Goal: Ask a question: Seek information or help from site administrators or community

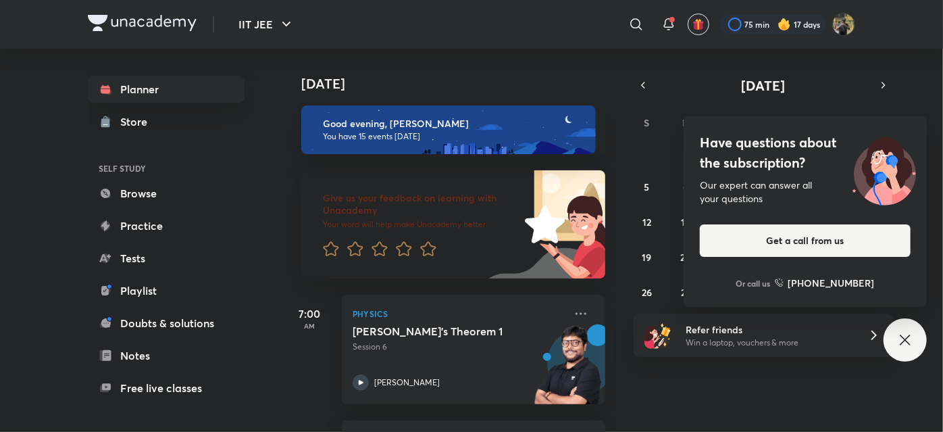
scroll to position [1565, 0]
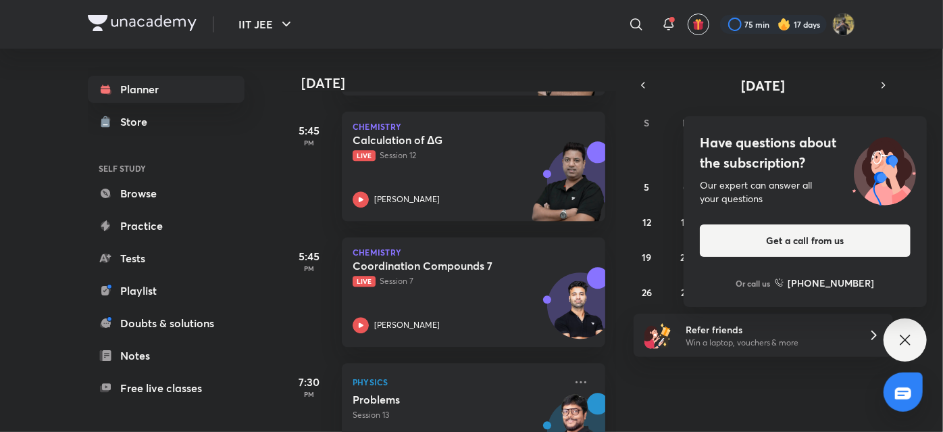
click at [176, 24] on img at bounding box center [142, 23] width 109 height 16
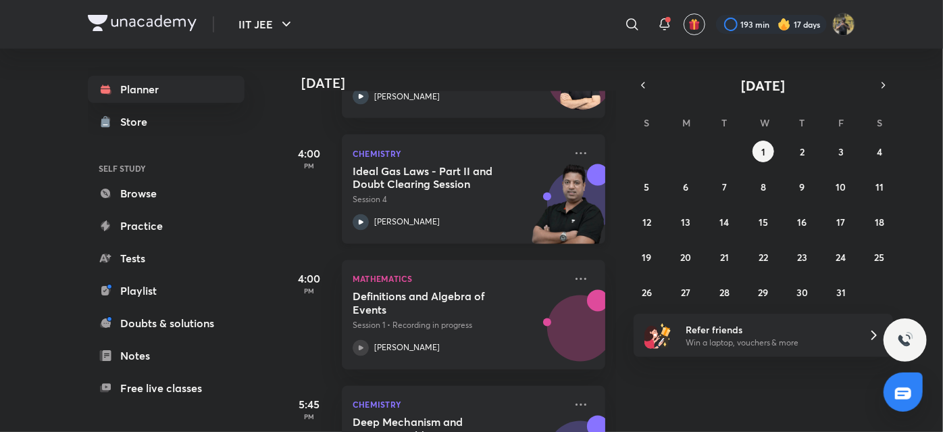
scroll to position [1166, 0]
